Goal: Transaction & Acquisition: Purchase product/service

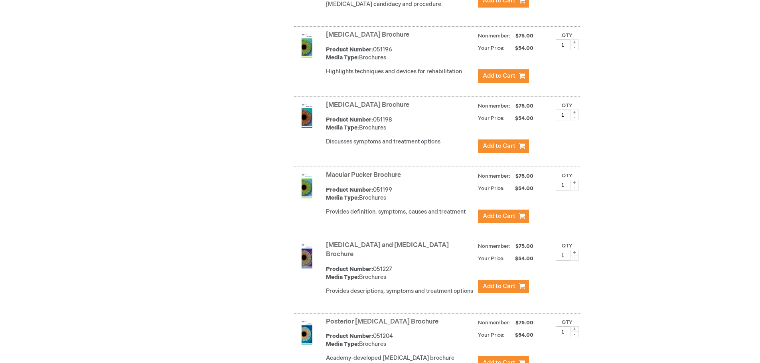
scroll to position [1995, 0]
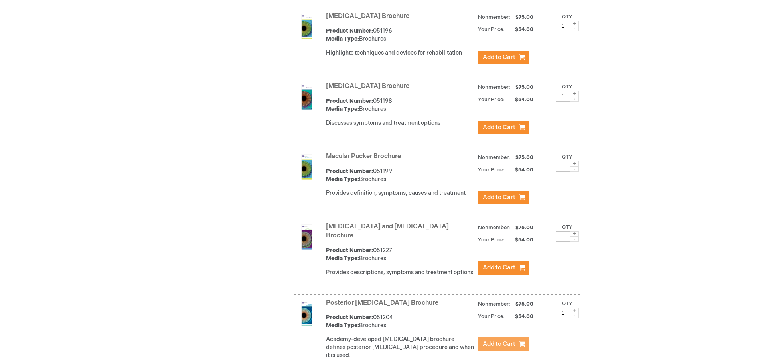
click at [499, 341] on span "Add to Cart" at bounding box center [499, 345] width 33 height 8
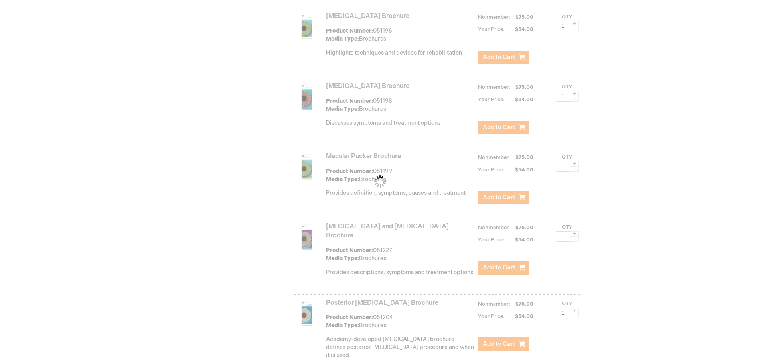
click at [150, 236] on div "Please wait..." at bounding box center [380, 181] width 760 height 363
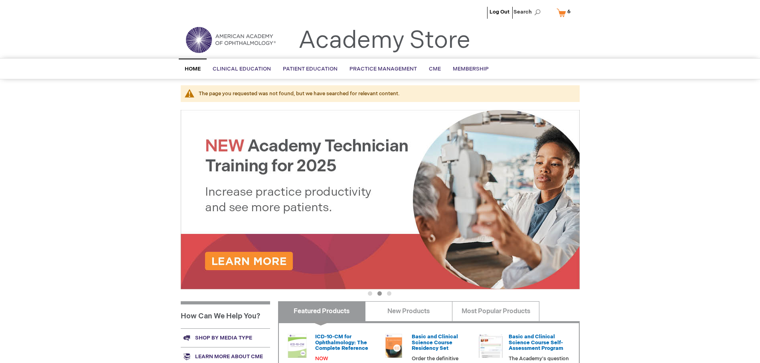
click at [563, 14] on link "My Cart 6 6 items" at bounding box center [565, 13] width 21 height 14
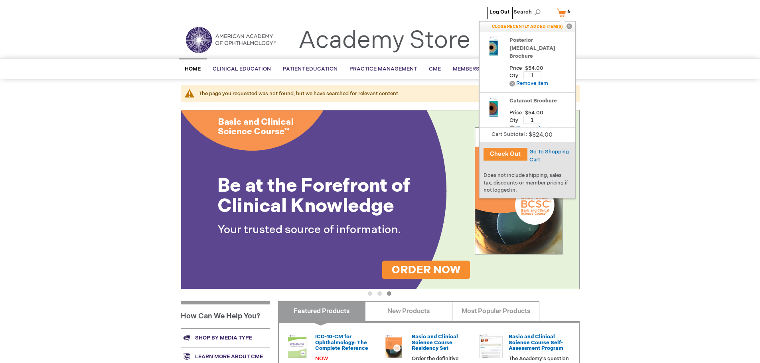
click at [662, 169] on div "Log Out Search My Cart 6 6 items CLOSE RECENTLY ADDED ITEM(S) Close Recently ad…" at bounding box center [380, 289] width 760 height 579
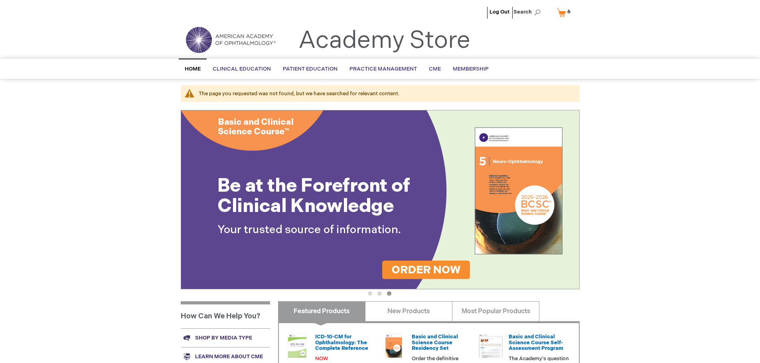
click at [563, 12] on link "My Cart 6 6 items" at bounding box center [565, 13] width 21 height 14
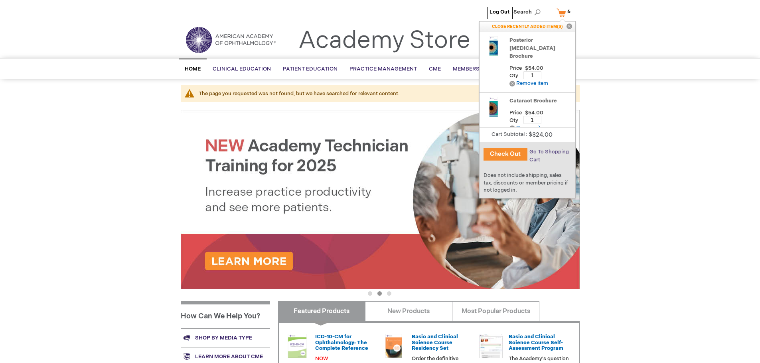
click at [546, 153] on span "Go To Shopping Cart" at bounding box center [548, 156] width 39 height 14
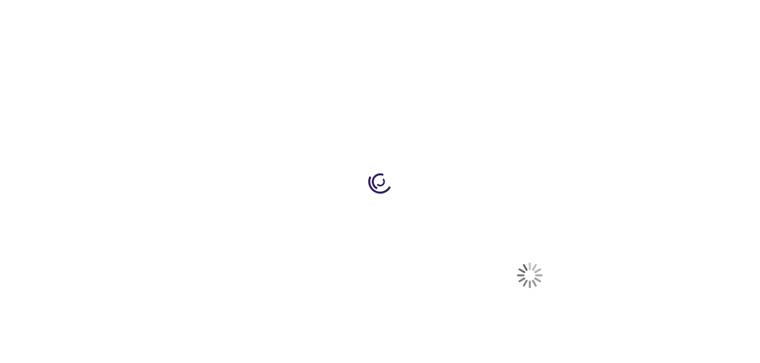
select select "US"
select select "19"
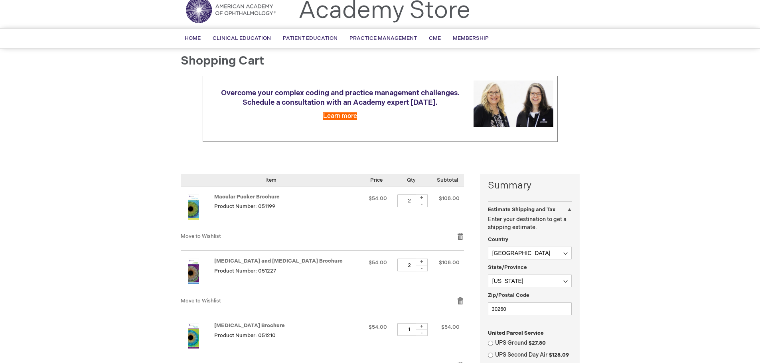
scroll to position [80, 0]
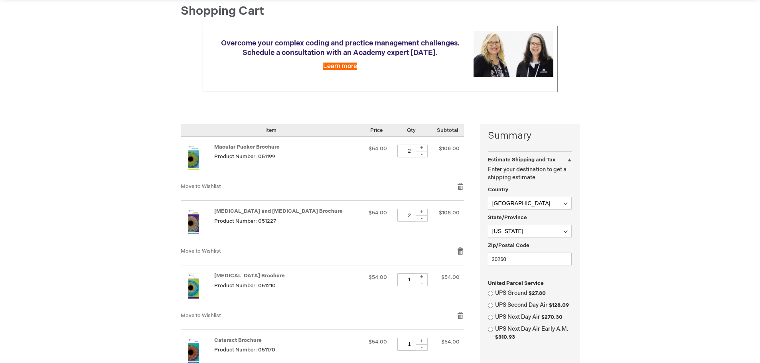
click at [416, 154] on div "-" at bounding box center [422, 154] width 12 height 6
type input "1"
click at [416, 218] on div "-" at bounding box center [422, 218] width 12 height 6
type input "1"
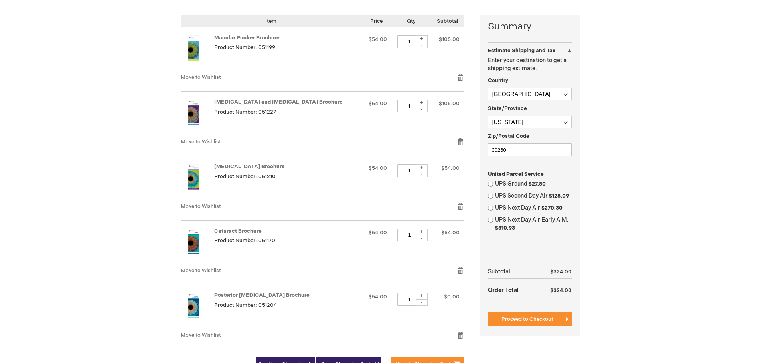
scroll to position [239, 0]
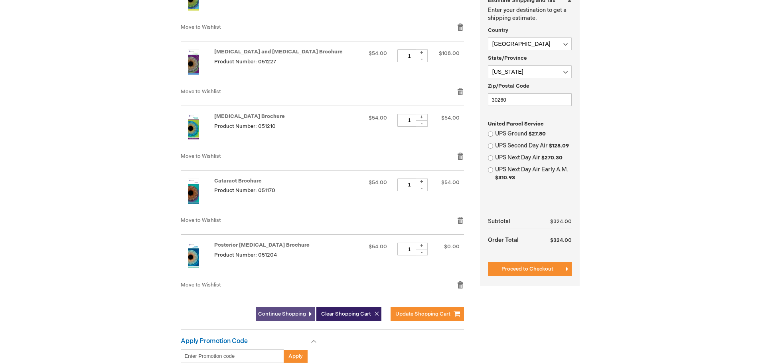
click at [287, 312] on span "Continue Shopping" at bounding box center [282, 314] width 48 height 6
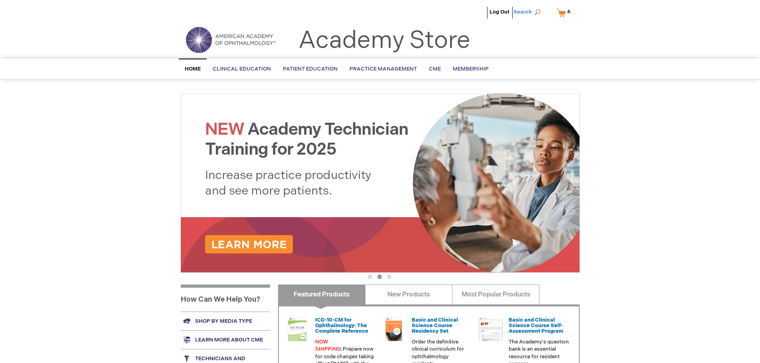
click at [537, 12] on span "Search" at bounding box center [528, 12] width 30 height 16
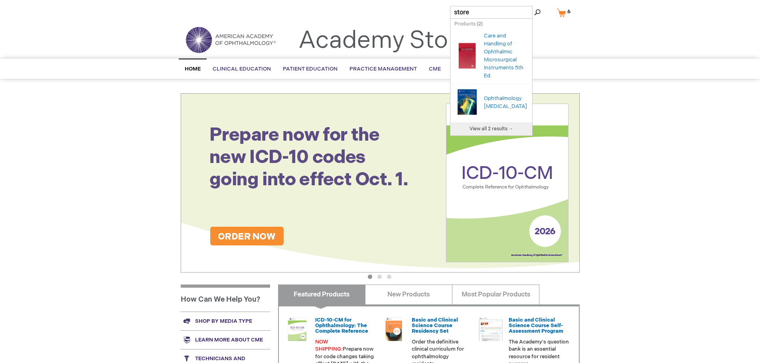
type input "store"
click at [534, 6] on button "Search" at bounding box center [537, 12] width 6 height 13
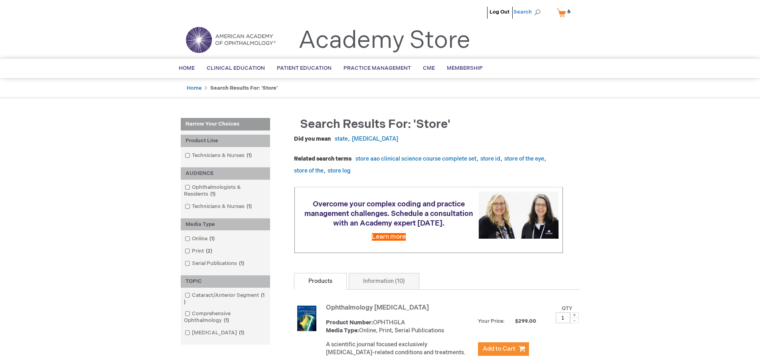
click at [530, 14] on span "Search" at bounding box center [528, 12] width 30 height 16
type input "store academy"
click at [539, 10] on button "Search" at bounding box center [537, 12] width 6 height 13
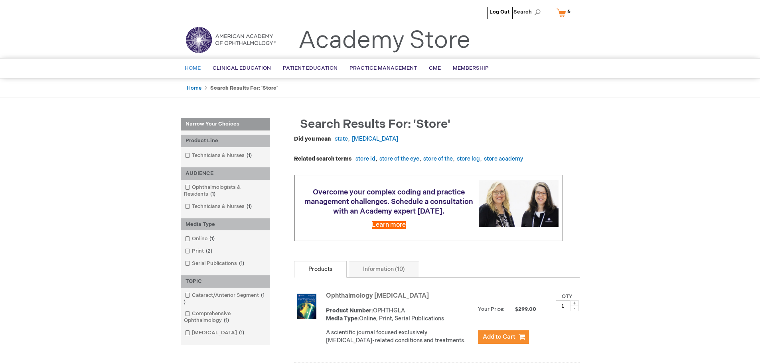
click at [195, 69] on span "Home" at bounding box center [193, 68] width 16 height 6
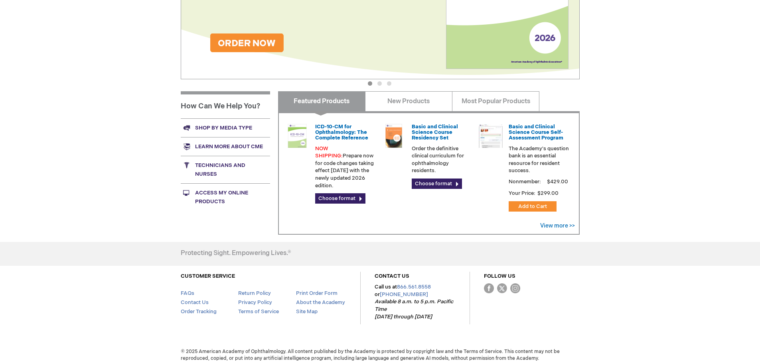
scroll to position [198, 0]
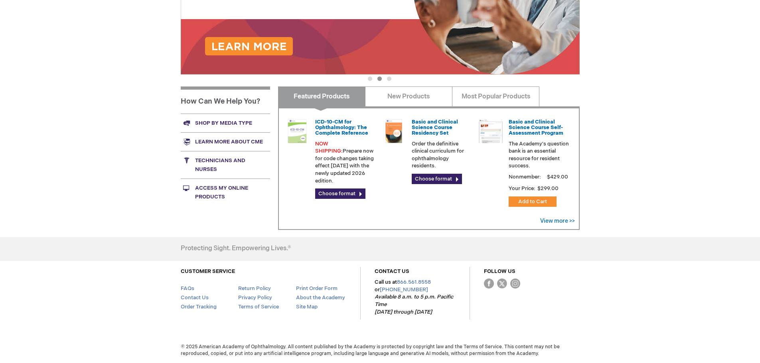
click at [220, 124] on link "Shop by media type" at bounding box center [225, 123] width 89 height 19
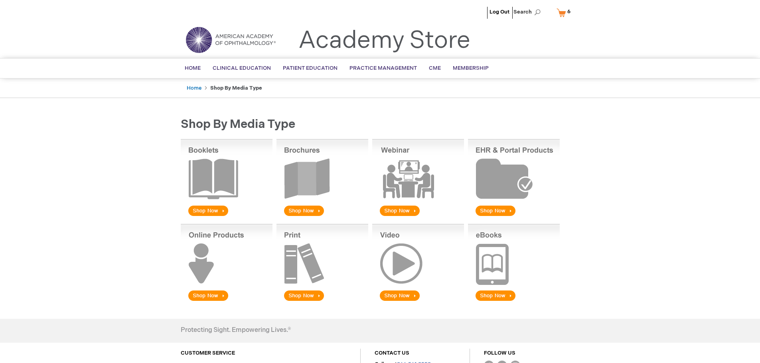
click at [302, 206] on img at bounding box center [322, 178] width 92 height 79
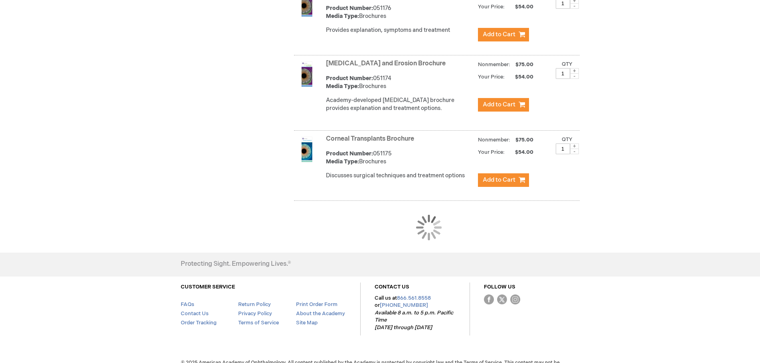
scroll to position [718, 0]
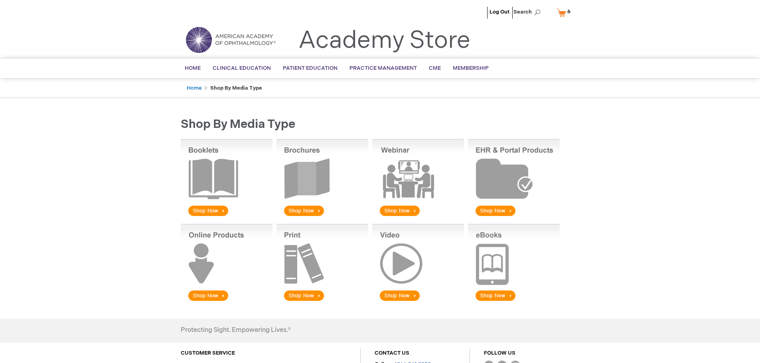
click at [302, 209] on img at bounding box center [322, 178] width 92 height 79
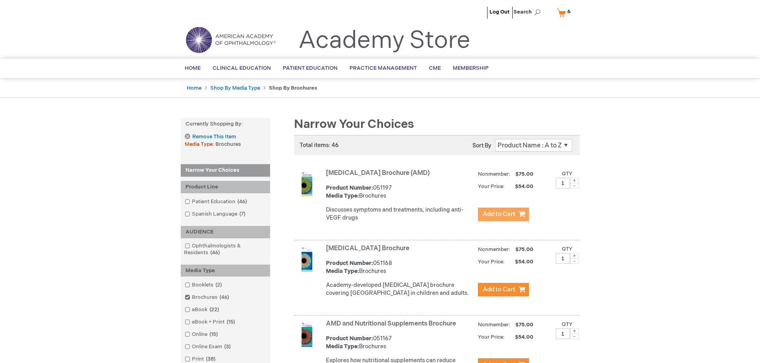
click at [498, 214] on span "Add to Cart" at bounding box center [499, 215] width 33 height 8
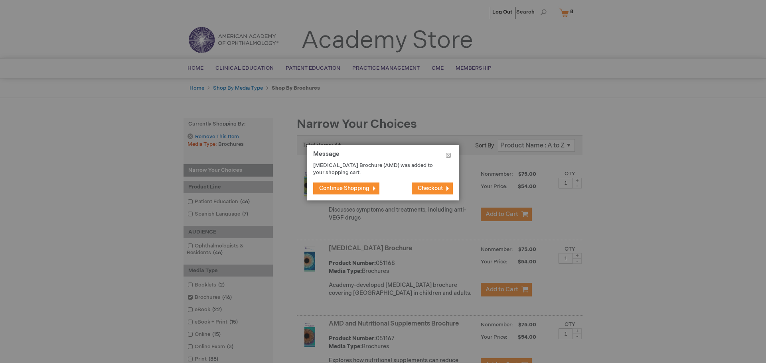
click at [336, 189] on span "Continue Shopping" at bounding box center [344, 188] width 50 height 7
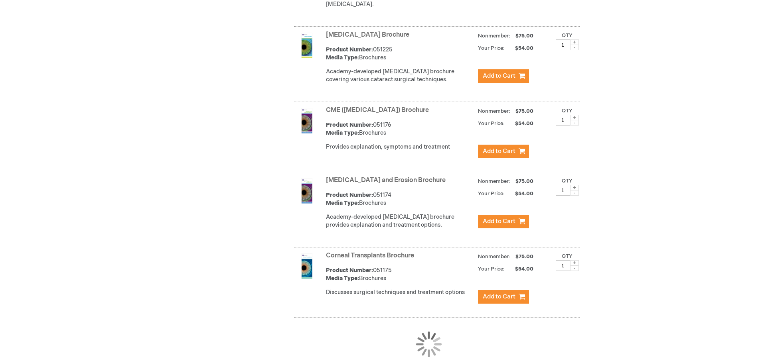
scroll to position [638, 0]
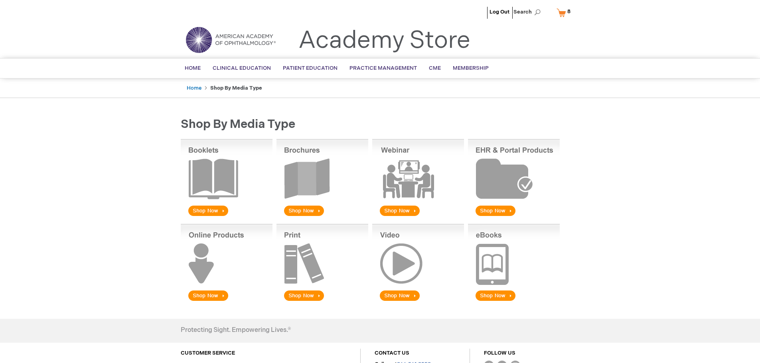
click at [303, 210] on img at bounding box center [322, 178] width 92 height 79
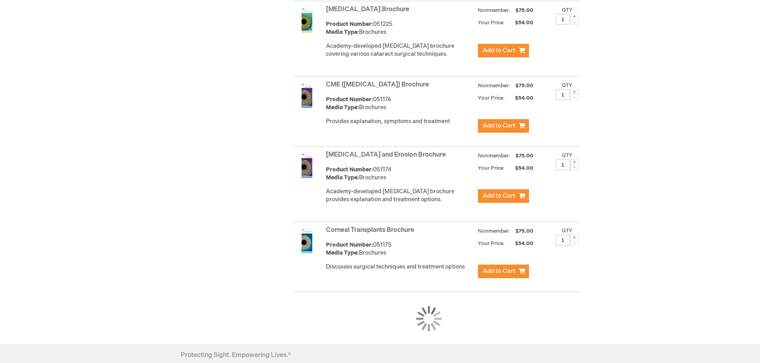
scroll to position [638, 0]
